Goal: Use online tool/utility: Utilize a website feature to perform a specific function

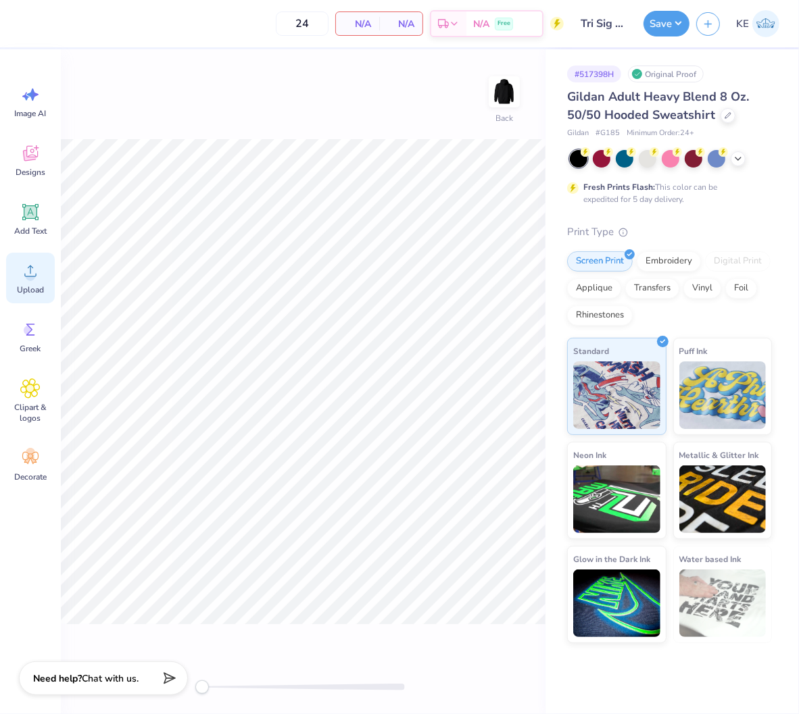
click at [48, 272] on div "Upload" at bounding box center [30, 278] width 49 height 51
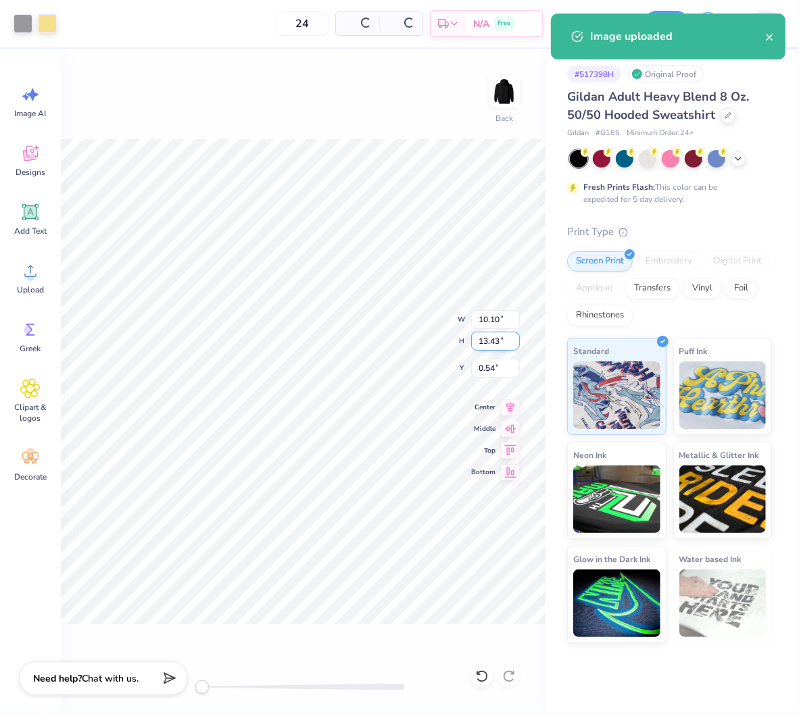
click at [489, 346] on input "13.43" at bounding box center [495, 341] width 49 height 19
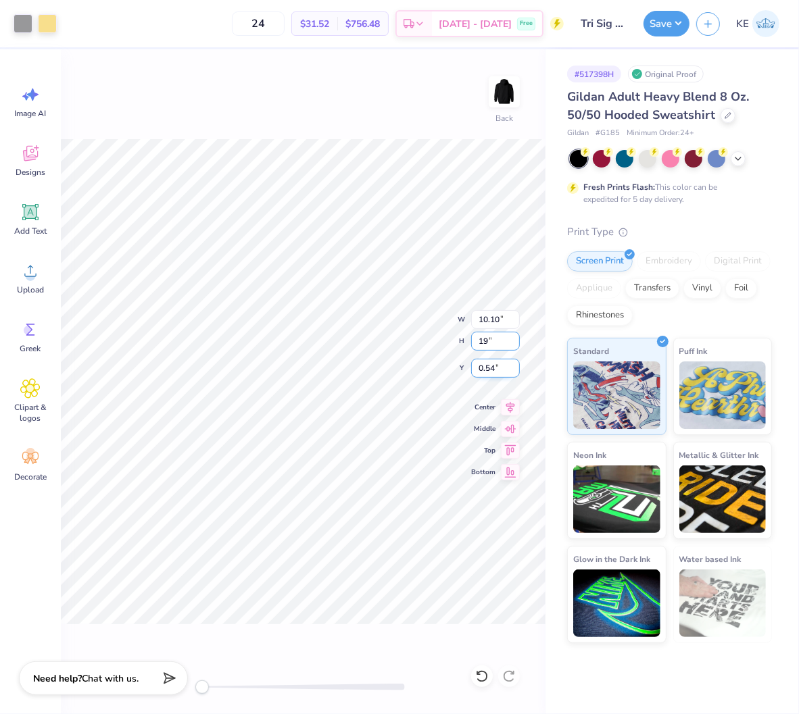
type input "19"
click at [478, 372] on input "0.54" at bounding box center [495, 368] width 49 height 19
type input "3"
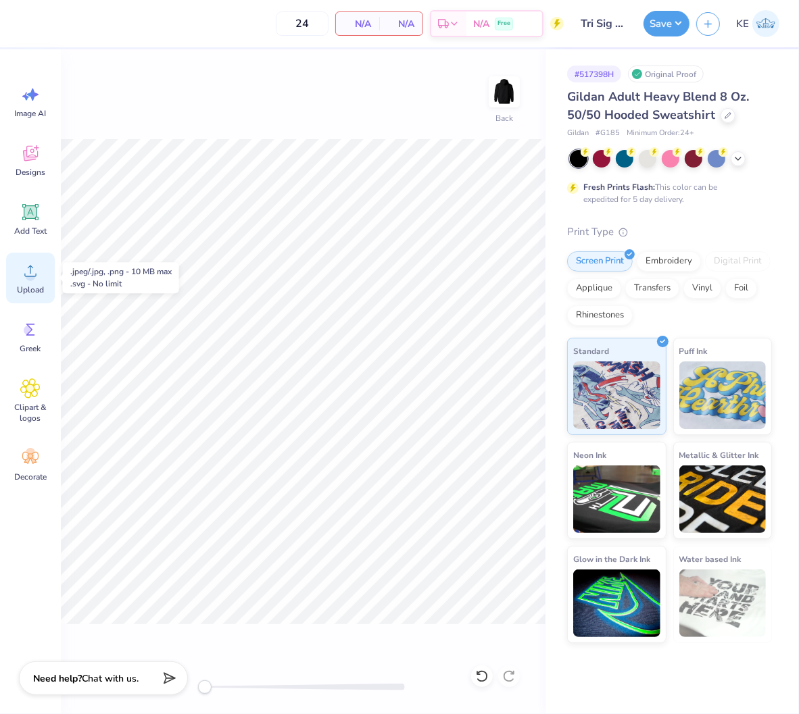
click at [20, 277] on icon at bounding box center [30, 271] width 20 height 20
click at [39, 266] on icon at bounding box center [30, 271] width 20 height 20
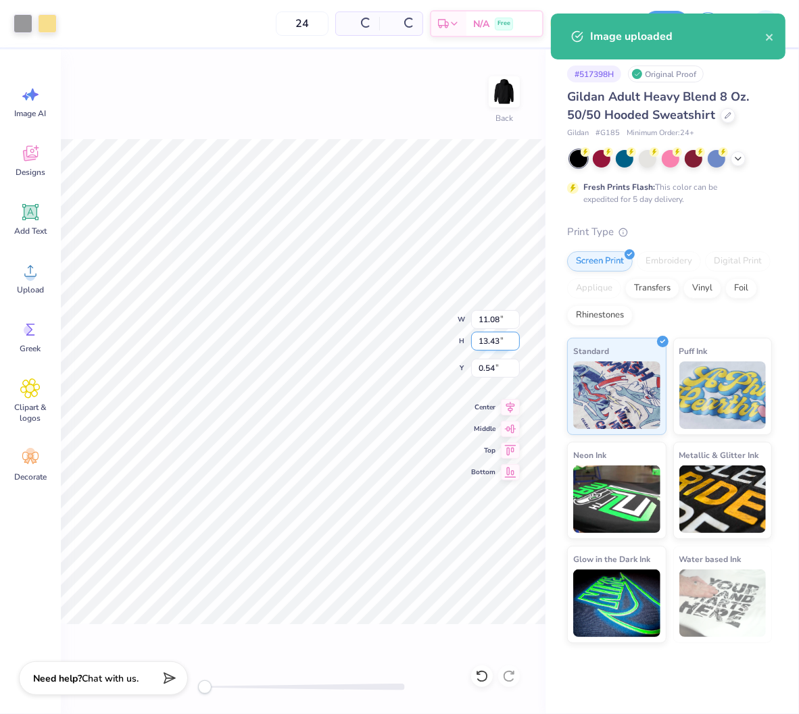
click at [489, 343] on input "13.43" at bounding box center [495, 341] width 49 height 19
type input "9"
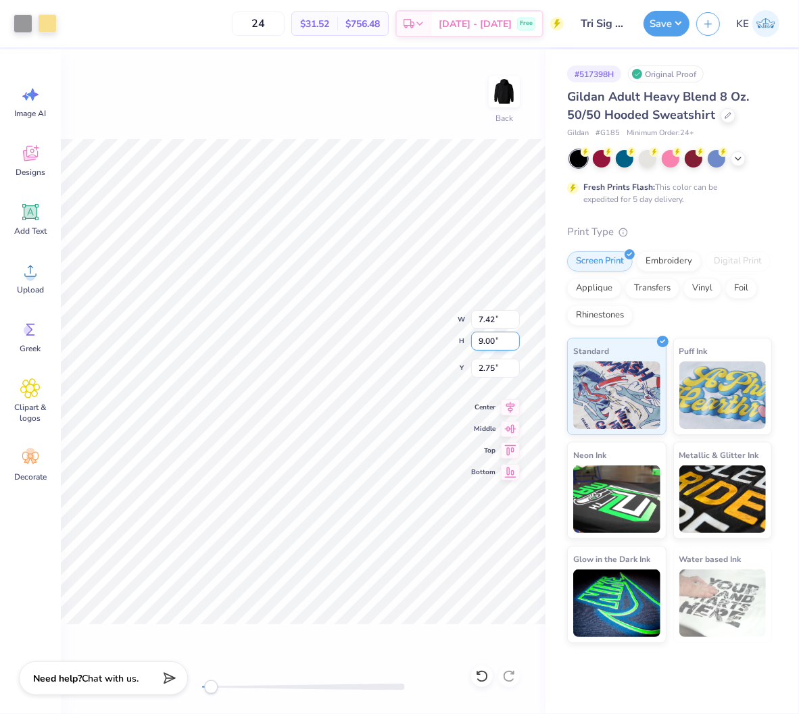
click at [487, 338] on input "9.00" at bounding box center [495, 341] width 49 height 19
click at [492, 342] on input "10" at bounding box center [495, 341] width 49 height 19
type input "11"
click at [485, 341] on input "13.43" at bounding box center [495, 341] width 49 height 19
type input "10"
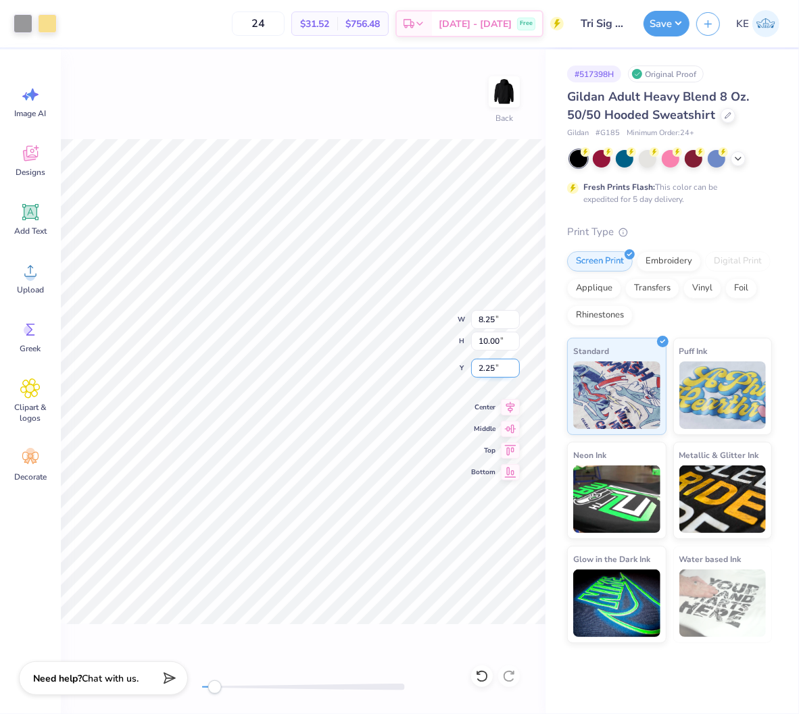
click at [489, 365] on input "2.25" at bounding box center [495, 368] width 49 height 19
type input "2"
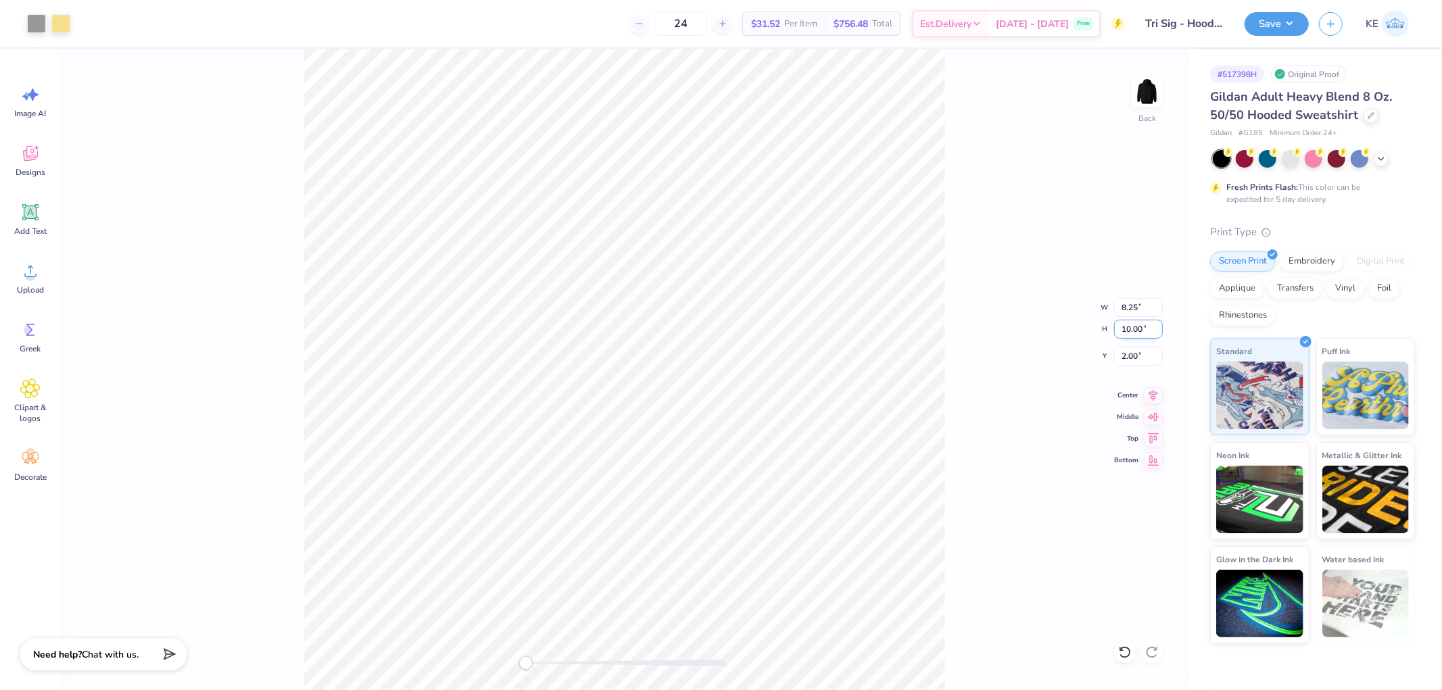
click at [719, 323] on input "10.00" at bounding box center [1138, 329] width 49 height 19
type input "11"
click at [719, 316] on div "Back W 9.07 9.07 " H 11.00 11.00 " Y 1.46 1.46 " Center Middle Top Bottom" at bounding box center [624, 369] width 1127 height 641
click at [719, 326] on div "Back" at bounding box center [624, 369] width 1127 height 641
click at [719, 339] on div "Back W 9.07 9.07 " H 11.00 11.00 " Y 1.43 1.43 " Center [GEOGRAPHIC_DATA]" at bounding box center [624, 369] width 1127 height 641
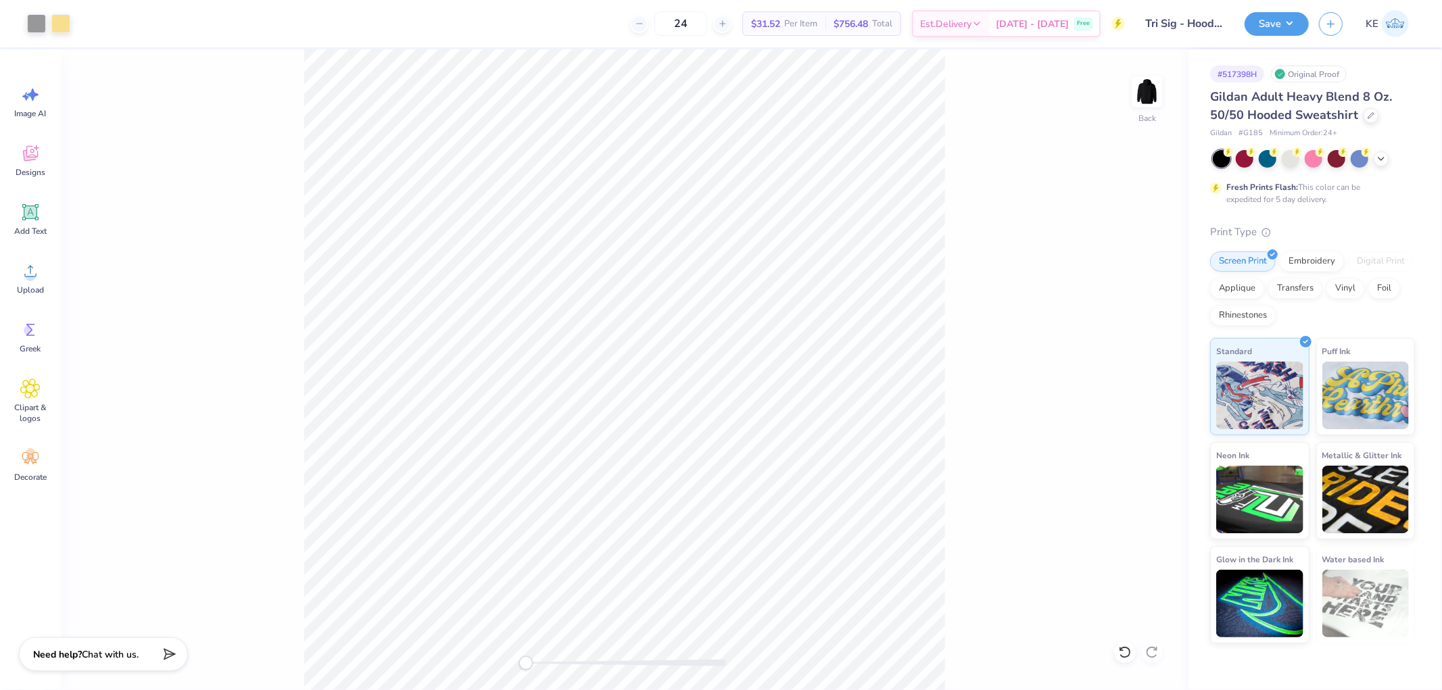
click at [719, 327] on div "Back" at bounding box center [624, 369] width 1127 height 641
click at [719, 329] on input "11.00" at bounding box center [1138, 329] width 49 height 19
type input "10.5"
type input "3"
click at [719, 323] on input "10.02" at bounding box center [1138, 329] width 49 height 19
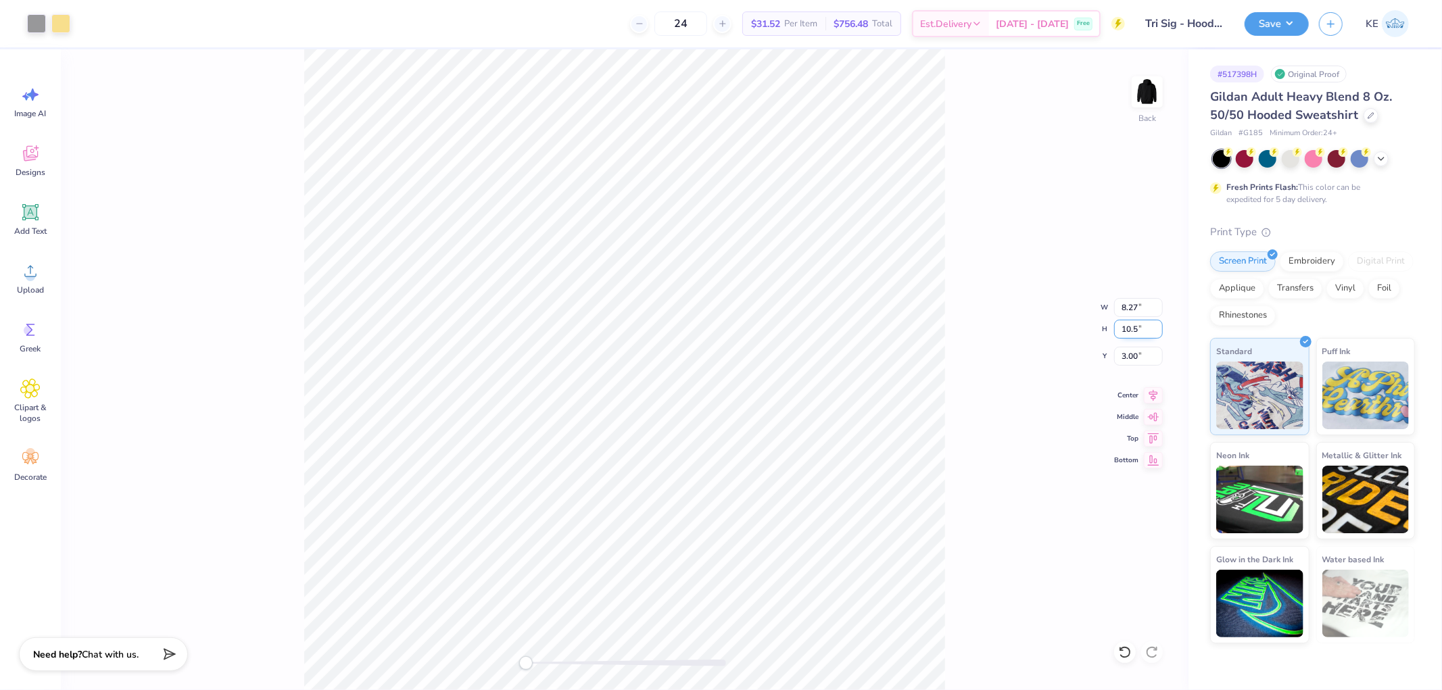
type input "10.5"
click at [719, 354] on input "2.51" at bounding box center [1138, 356] width 49 height 19
type input "3"
click at [719, 335] on input "11.00" at bounding box center [1138, 329] width 49 height 19
click at [719, 357] on input "3.25" at bounding box center [1138, 356] width 49 height 19
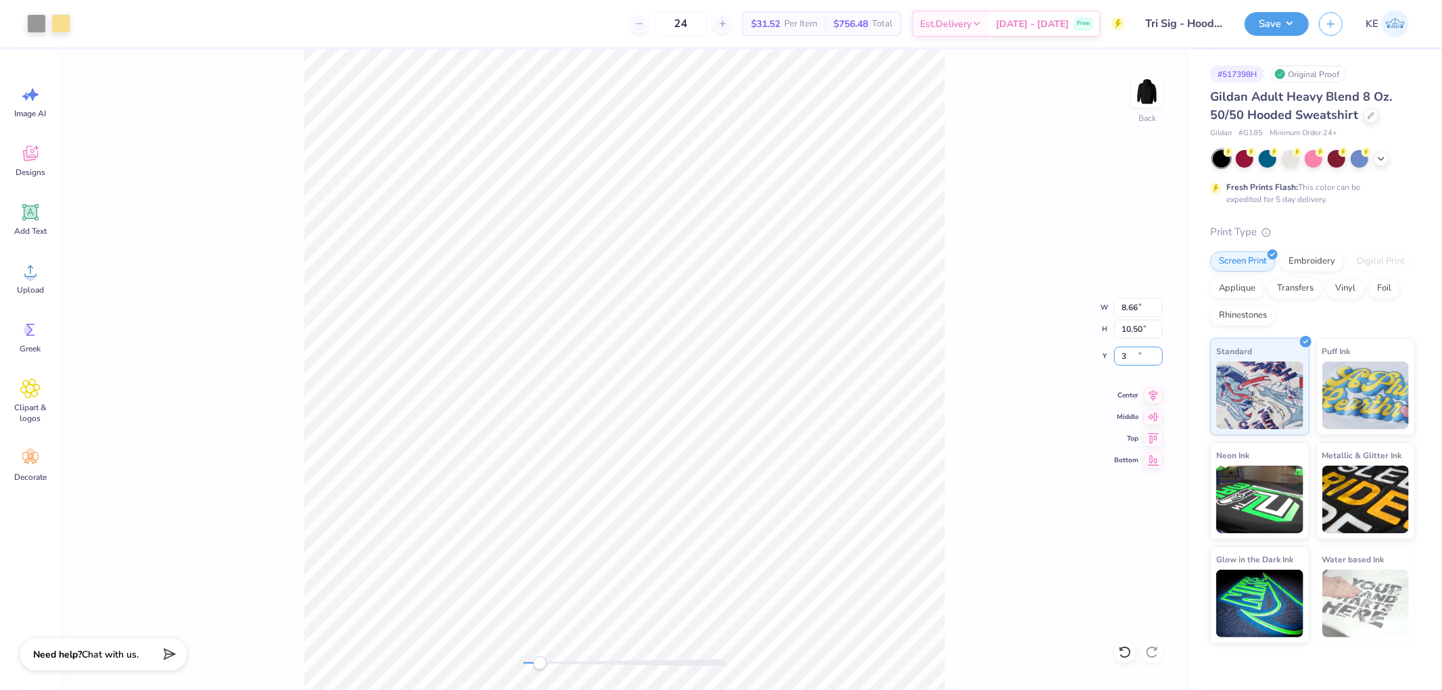
type input "3"
click at [719, 25] on button "Save" at bounding box center [1276, 22] width 64 height 24
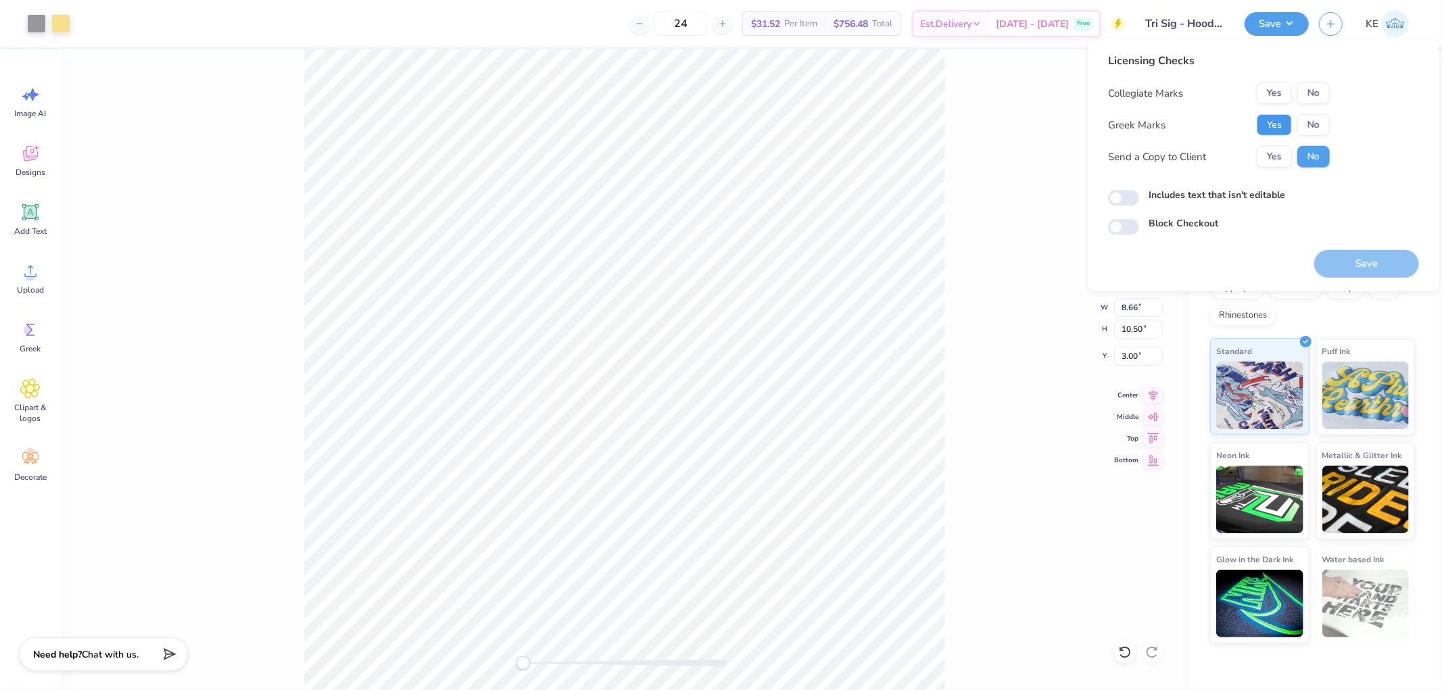
click at [719, 130] on button "Yes" at bounding box center [1274, 125] width 35 height 22
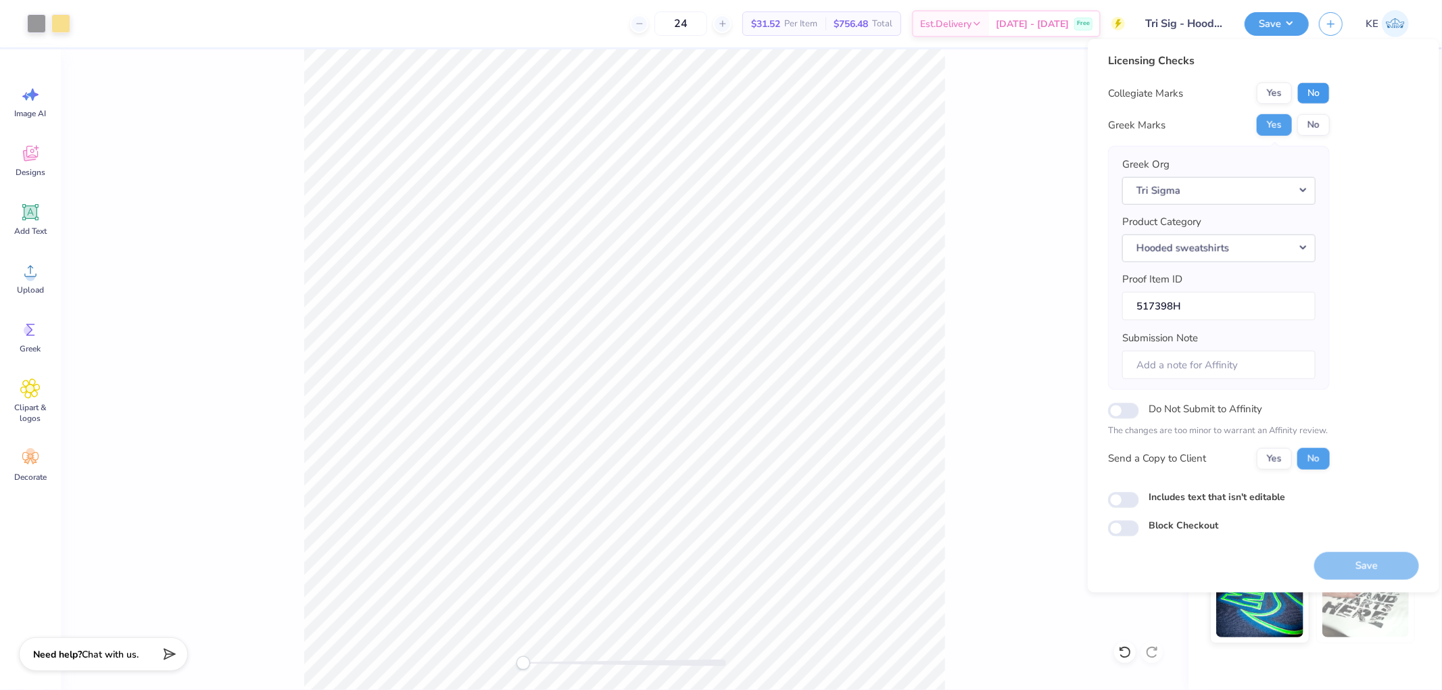
click at [719, 91] on button "No" at bounding box center [1313, 93] width 32 height 22
click at [719, 568] on button "Save" at bounding box center [1366, 566] width 105 height 28
